Goal: Task Accomplishment & Management: Manage account settings

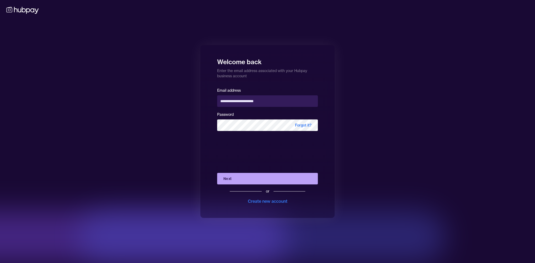
click at [258, 175] on button "Next" at bounding box center [267, 179] width 101 height 12
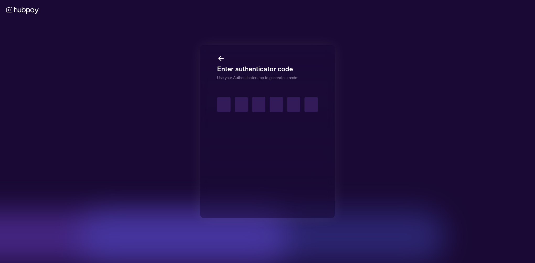
type input "*"
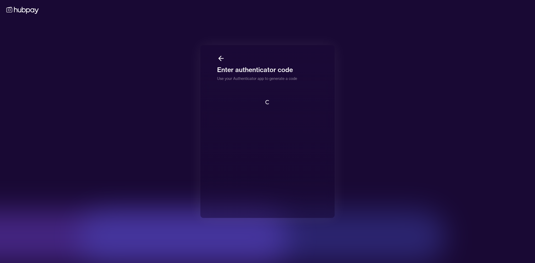
scroll to position [0, 0]
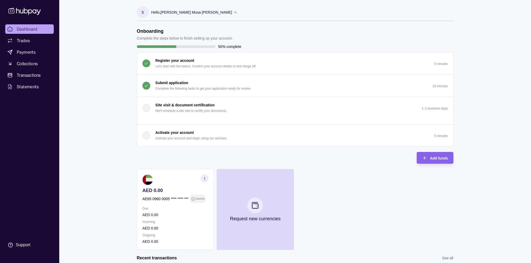
click at [233, 12] on icon at bounding box center [235, 12] width 4 height 4
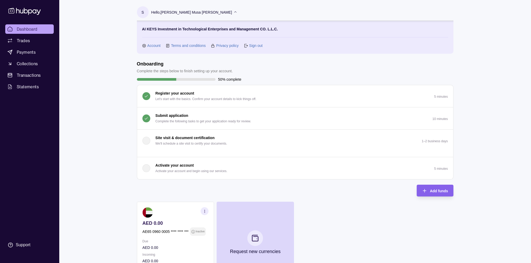
click at [256, 45] on link "Sign out" at bounding box center [255, 46] width 13 height 6
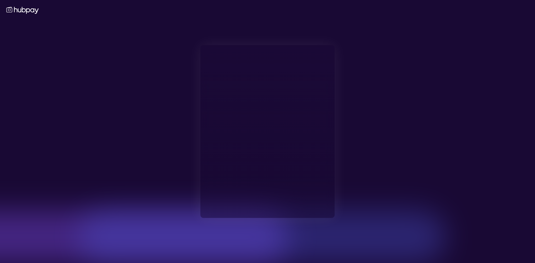
type input "**********"
